Goal: Transaction & Acquisition: Book appointment/travel/reservation

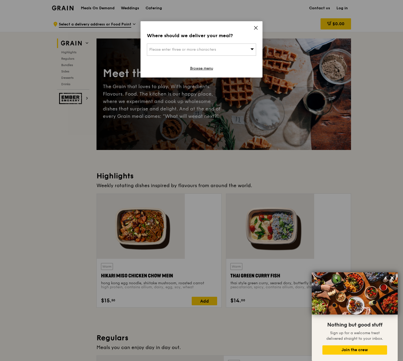
click at [256, 25] on icon at bounding box center [256, 27] width 5 height 5
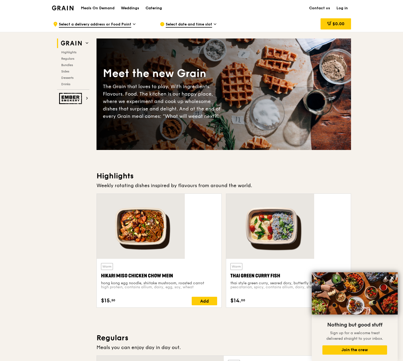
click at [162, 8] on div "Catering" at bounding box center [154, 8] width 16 height 16
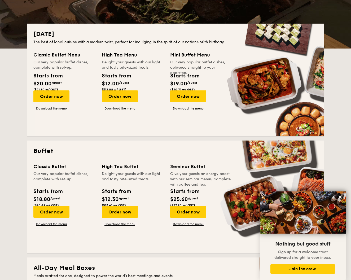
scroll to position [100, 0]
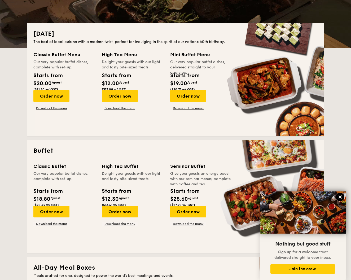
click at [341, 198] on icon at bounding box center [340, 197] width 3 height 3
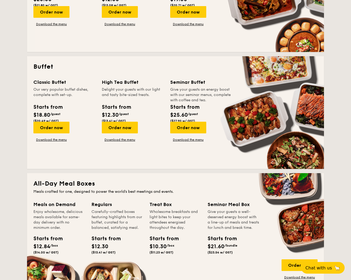
scroll to position [204, 0]
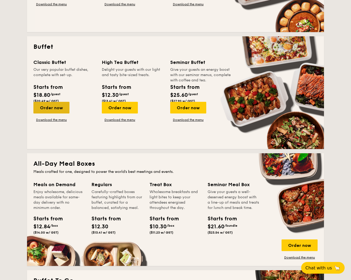
click at [70, 103] on div "Order now" at bounding box center [51, 108] width 36 height 12
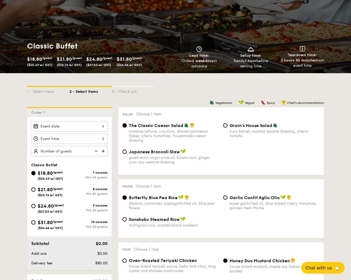
click at [76, 121] on div at bounding box center [69, 126] width 76 height 10
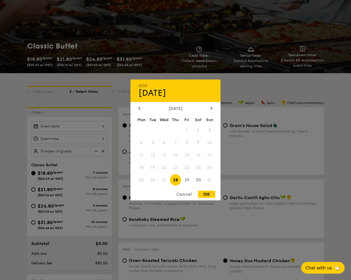
scroll to position [43, 0]
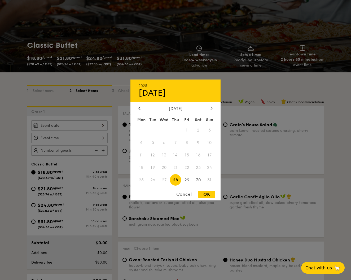
click at [214, 111] on div at bounding box center [211, 108] width 5 height 5
click at [196, 132] on span "6" at bounding box center [198, 130] width 11 height 11
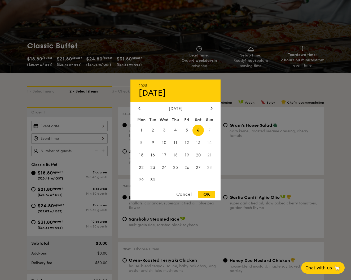
click at [207, 194] on div "OK" at bounding box center [206, 194] width 17 height 7
type input "[DATE]"
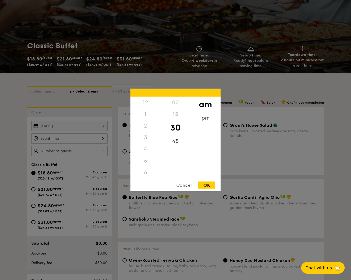
click at [108, 133] on div "12 1 2 3 4 5 6 7 8 9 10 11 00 15 30 45 am pm Cancel OK" at bounding box center [69, 138] width 76 height 10
drag, startPoint x: 147, startPoint y: 160, endPoint x: 150, endPoint y: 138, distance: 22.0
click at [150, 137] on div "12 1 2 3 4 5 6 7 8 9 10 11" at bounding box center [146, 137] width 30 height 81
click at [146, 175] on div "11" at bounding box center [146, 178] width 30 height 15
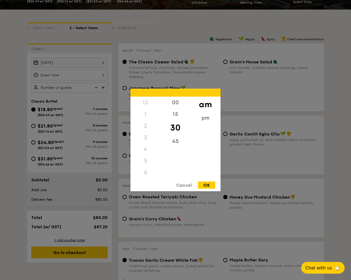
scroll to position [78, 0]
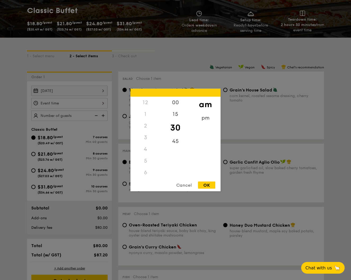
click at [146, 104] on div "12" at bounding box center [146, 103] width 30 height 12
click at [146, 103] on div "12" at bounding box center [146, 103] width 30 height 12
click at [144, 104] on div "12" at bounding box center [146, 103] width 30 height 12
click at [146, 112] on div "1" at bounding box center [146, 115] width 30 height 12
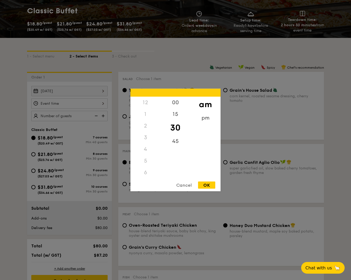
drag, startPoint x: 144, startPoint y: 114, endPoint x: 145, endPoint y: 111, distance: 3.7
click at [144, 114] on div "1" at bounding box center [146, 115] width 30 height 12
click at [147, 102] on div "12" at bounding box center [146, 103] width 30 height 12
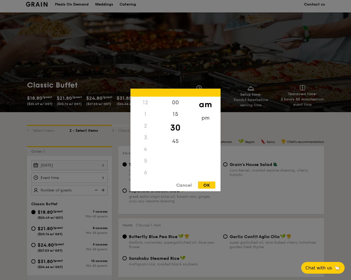
scroll to position [63, 0]
click at [177, 106] on div "00" at bounding box center [175, 104] width 30 height 15
click at [203, 114] on div "pm" at bounding box center [205, 119] width 30 height 15
click at [147, 102] on div "12" at bounding box center [146, 104] width 30 height 15
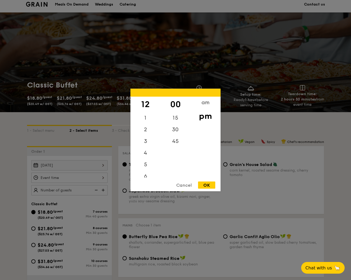
click at [209, 185] on div "OK" at bounding box center [206, 185] width 17 height 7
type input "12:00PM"
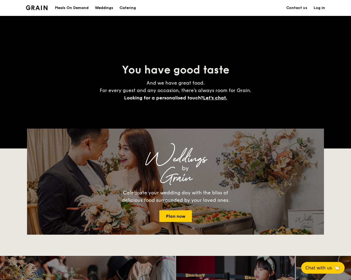
scroll to position [779, 0]
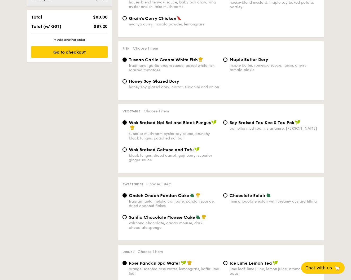
scroll to position [327, 0]
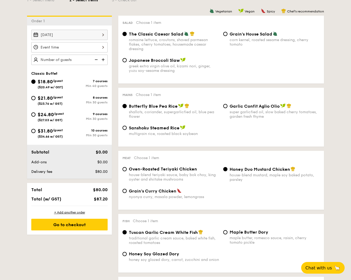
scroll to position [125, 0]
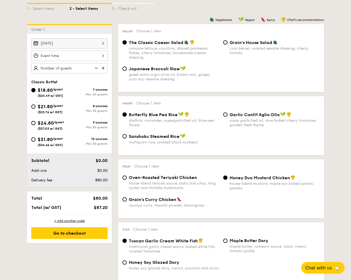
click at [108, 63] on img at bounding box center [104, 68] width 8 height 10
type input "50 guests"
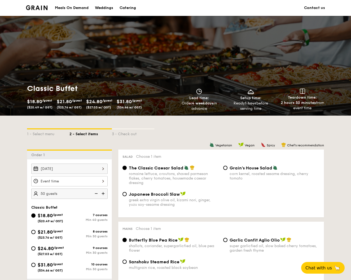
scroll to position [0, 0]
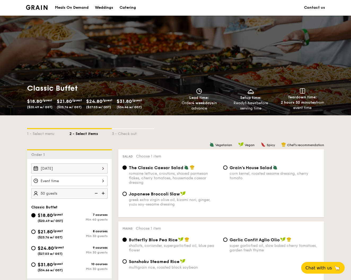
click at [136, 8] on div "Catering" at bounding box center [128, 8] width 16 height 16
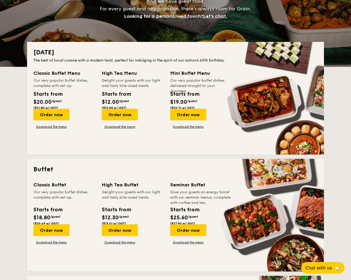
scroll to position [172, 0]
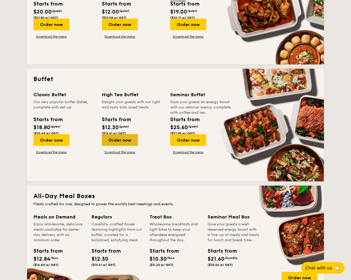
click at [138, 134] on div "Order now" at bounding box center [120, 140] width 36 height 12
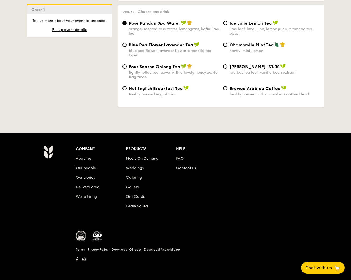
scroll to position [960, 0]
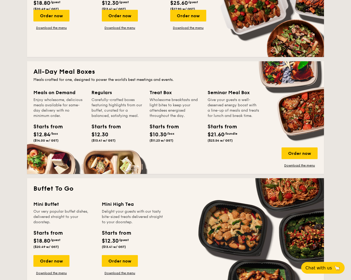
scroll to position [297, 0]
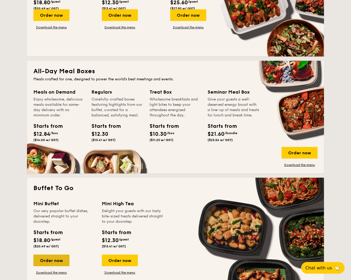
click at [70, 255] on div "Order now" at bounding box center [51, 261] width 36 height 12
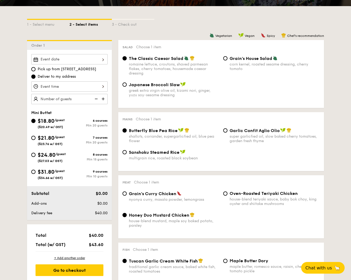
scroll to position [72, 0]
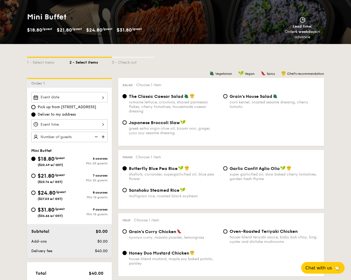
scroll to position [873, 0]
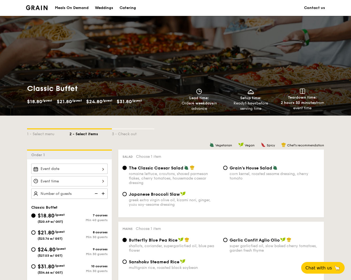
click at [136, 8] on div "Catering" at bounding box center [128, 8] width 16 height 16
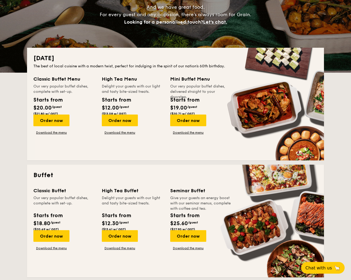
scroll to position [83, 0]
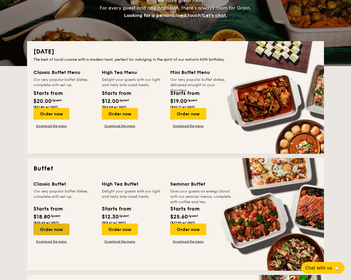
click at [70, 224] on div "Order now" at bounding box center [51, 230] width 36 height 12
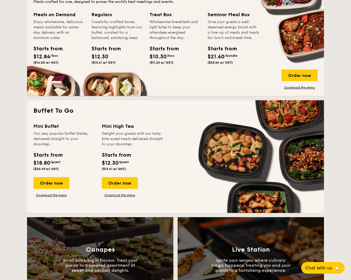
scroll to position [369, 0]
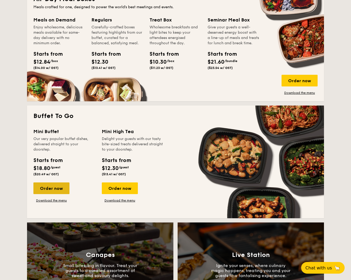
click at [70, 183] on div "Order now" at bounding box center [51, 189] width 36 height 12
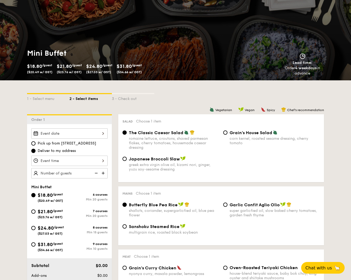
scroll to position [62, 0]
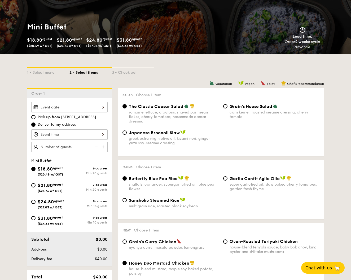
click at [53, 215] on span "$31.80" at bounding box center [45, 218] width 15 height 6
click at [36, 216] on input "$31.80 /guest ($34.66 w/ GST) 9 courses Min 10 guests" at bounding box center [33, 218] width 4 height 4
radio input "true"
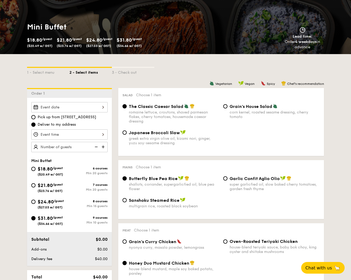
radio input "false"
radio input "true"
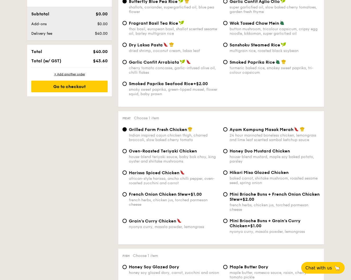
scroll to position [0, 0]
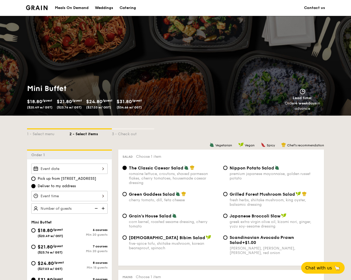
click at [108, 203] on img at bounding box center [104, 208] width 8 height 10
type input "10 guests"
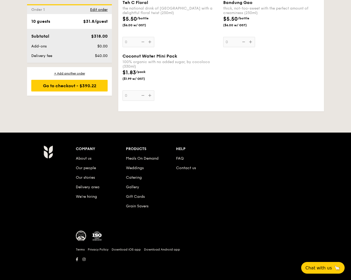
scroll to position [1818, 0]
